Goal: Check status

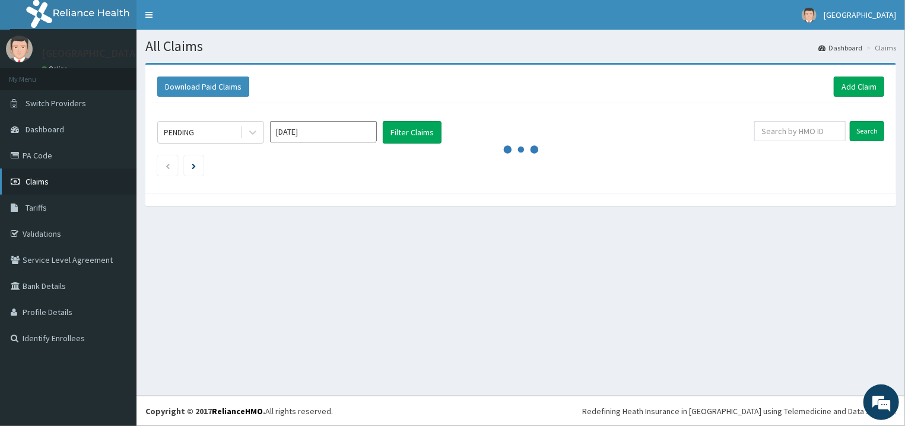
click at [93, 174] on link "Claims" at bounding box center [68, 182] width 137 height 26
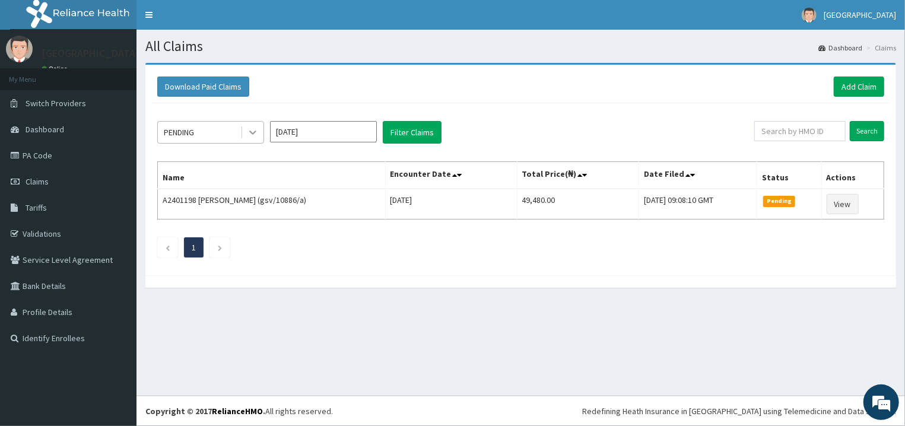
click at [244, 128] on div at bounding box center [252, 132] width 21 height 21
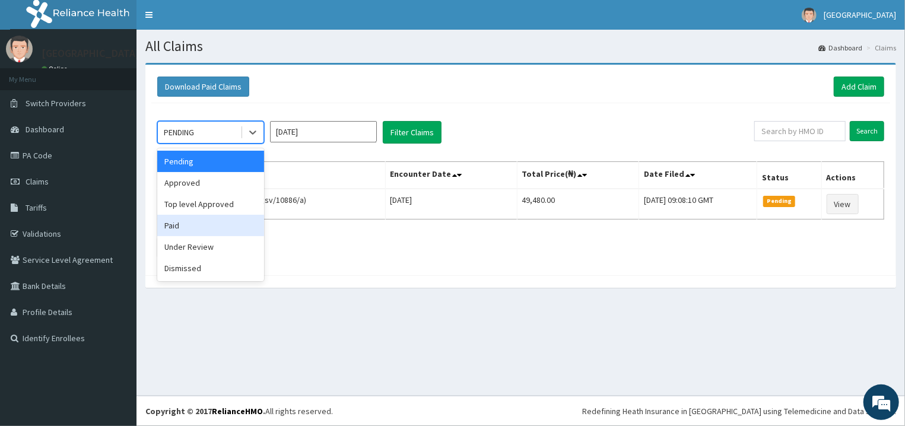
click at [227, 228] on div "Paid" at bounding box center [210, 225] width 107 height 21
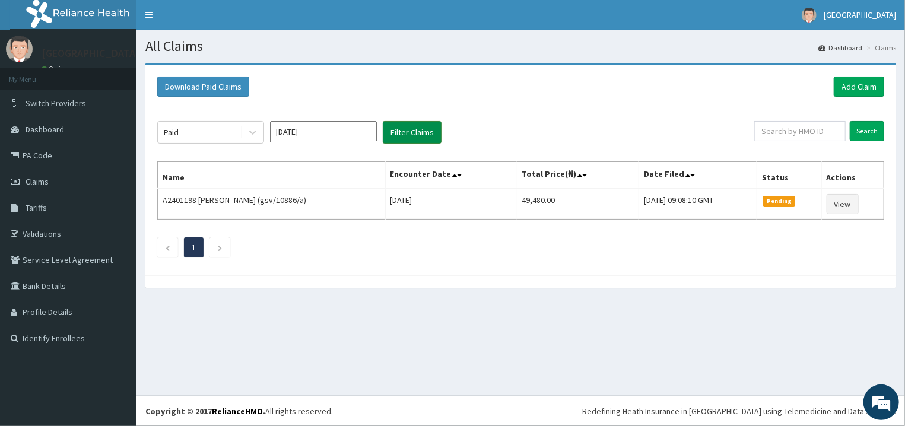
click at [413, 128] on button "Filter Claims" at bounding box center [412, 132] width 59 height 23
